Goal: Find contact information: Find contact information

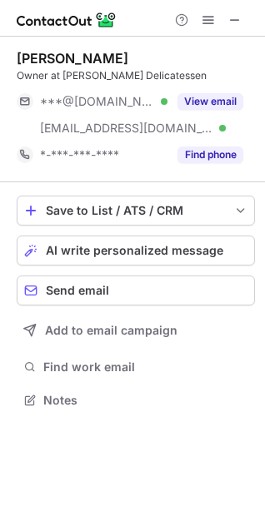
scroll to position [388, 265]
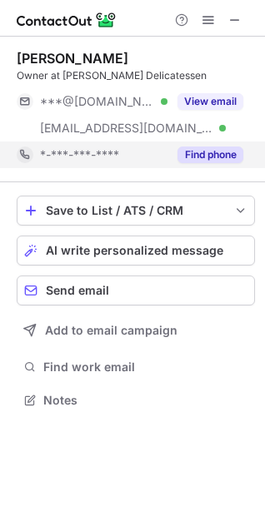
click at [220, 161] on button "Find phone" at bounding box center [210, 154] width 66 height 17
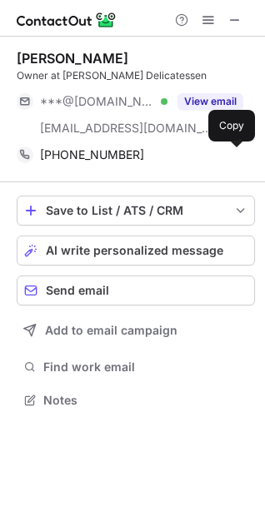
click at [232, 155] on span at bounding box center [234, 154] width 13 height 13
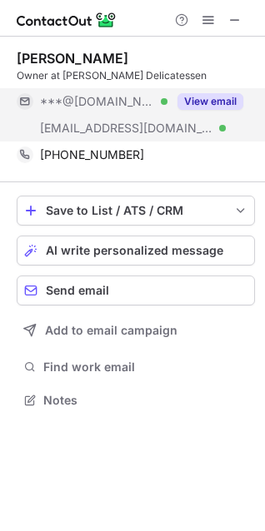
click at [205, 105] on button "View email" at bounding box center [210, 101] width 66 height 17
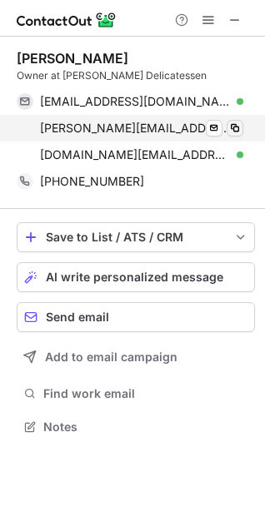
scroll to position [414, 265]
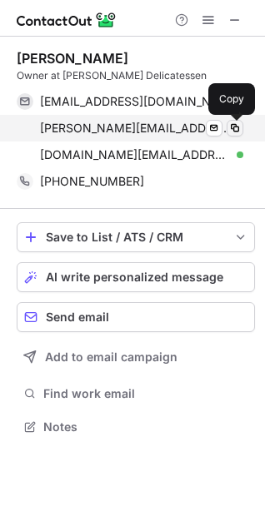
click at [232, 134] on span at bounding box center [234, 127] width 13 height 13
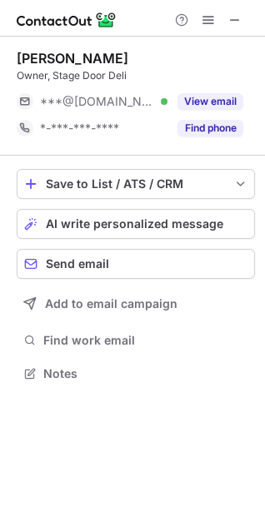
scroll to position [361, 265]
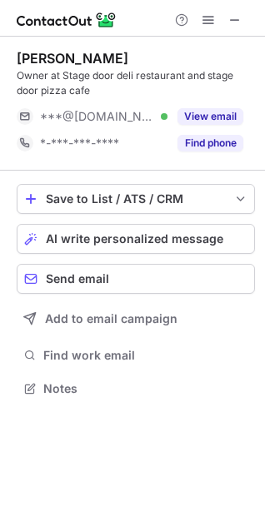
scroll to position [376, 265]
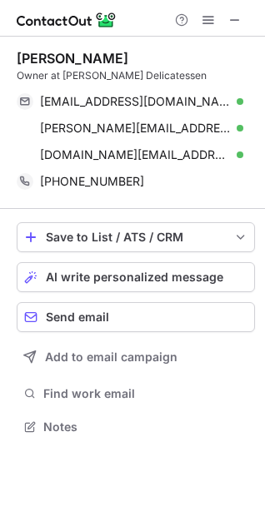
scroll to position [414, 265]
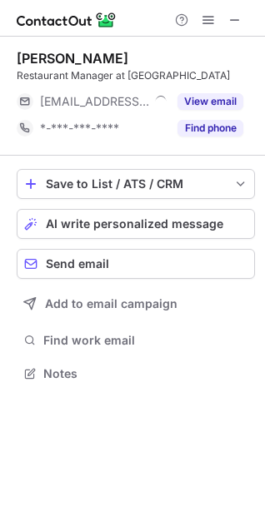
scroll to position [7, 7]
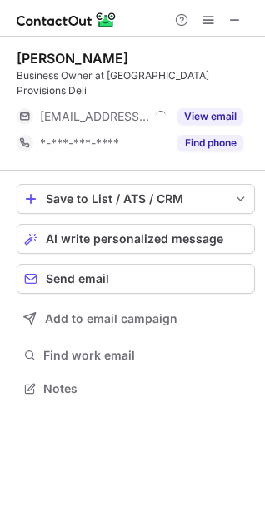
scroll to position [7, 7]
click at [226, 142] on div "[PERSON_NAME] Business Owner at [GEOGRAPHIC_DATA] Provisions Deli [EMAIL_ADDRES…" at bounding box center [136, 104] width 238 height 134
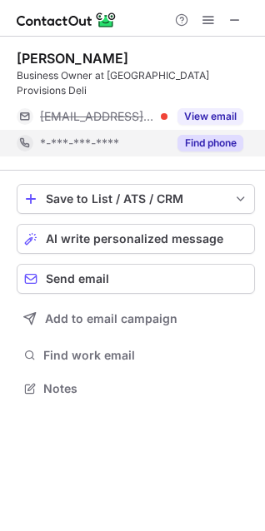
click at [228, 135] on button "Find phone" at bounding box center [210, 143] width 66 height 17
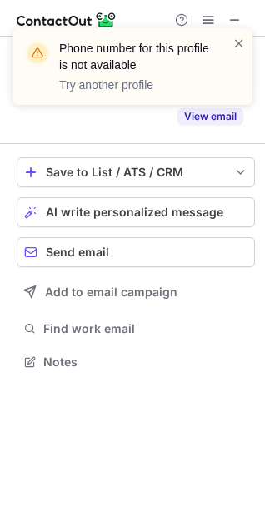
scroll to position [308, 265]
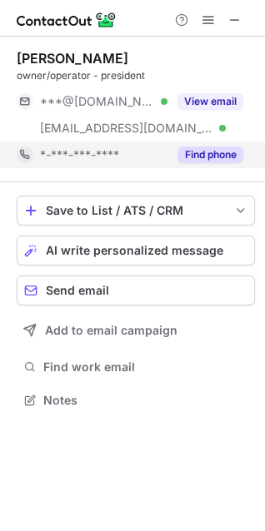
scroll to position [388, 265]
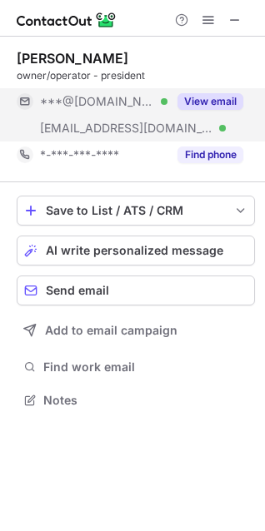
click at [213, 101] on button "View email" at bounding box center [210, 101] width 66 height 17
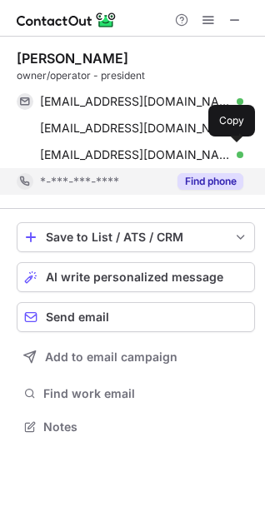
scroll to position [414, 265]
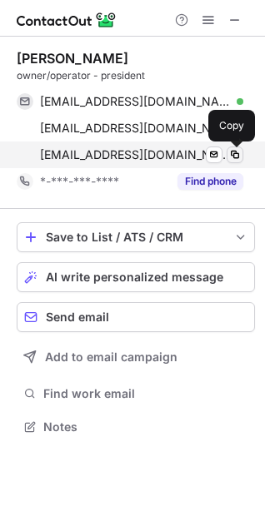
click at [235, 152] on span at bounding box center [234, 154] width 13 height 13
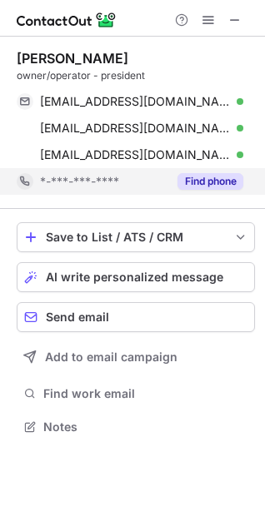
click at [222, 180] on button "Find phone" at bounding box center [210, 181] width 66 height 17
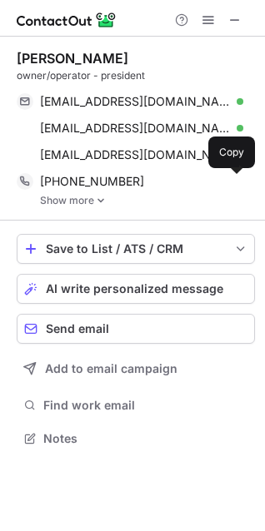
click at [236, 179] on span at bounding box center [234, 181] width 13 height 13
